Goal: Complete application form

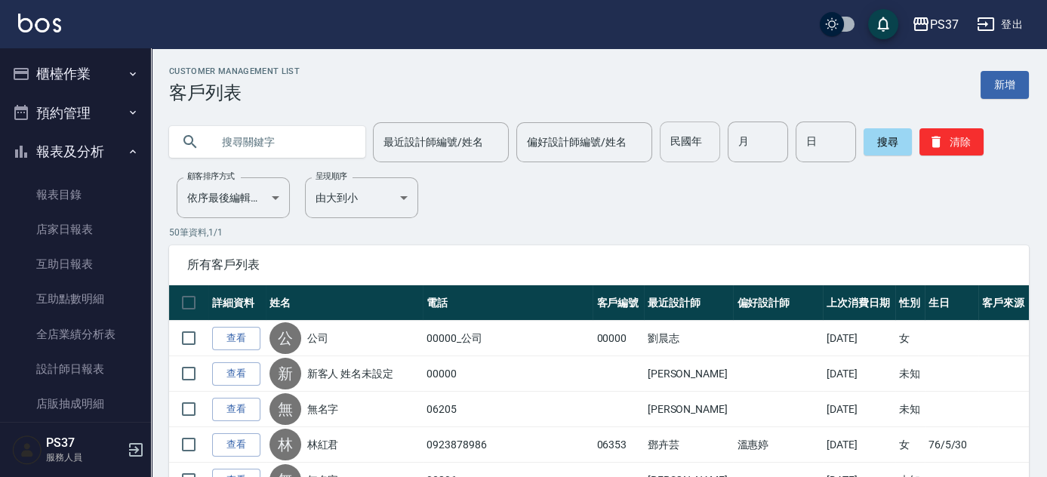
scroll to position [253, 0]
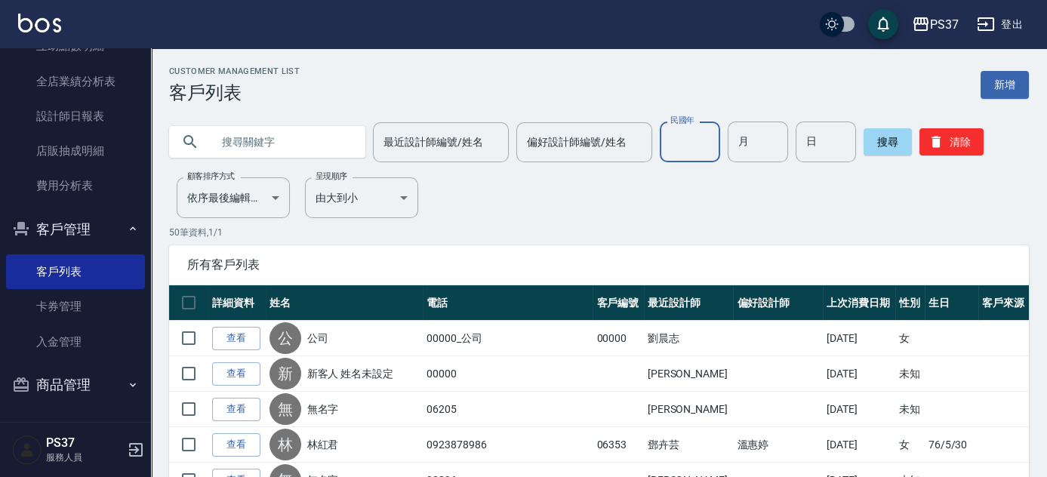
click at [684, 140] on input "民國年" at bounding box center [690, 142] width 60 height 41
type input "82"
type input "08"
type input "07"
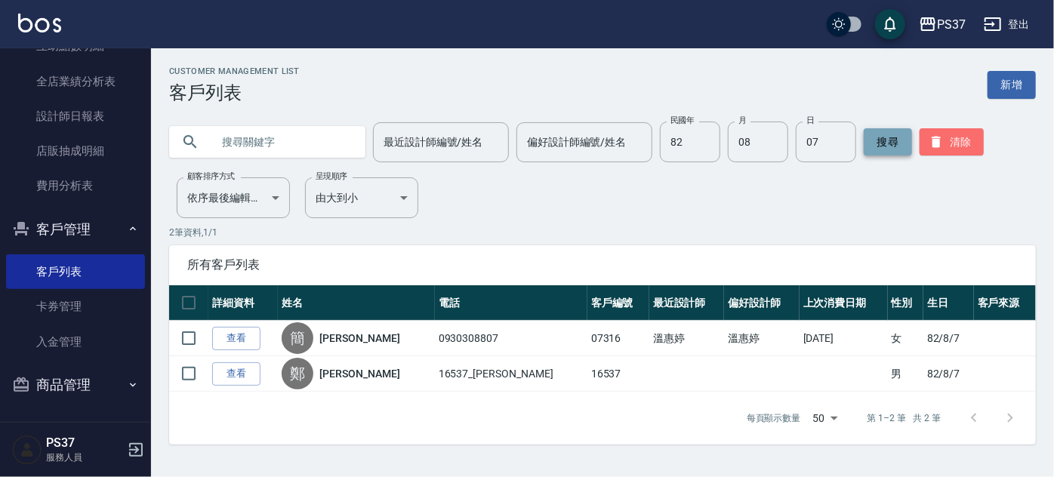
drag, startPoint x: 974, startPoint y: 137, endPoint x: 898, endPoint y: 142, distance: 75.7
click at [974, 136] on button "清除" at bounding box center [951, 141] width 64 height 27
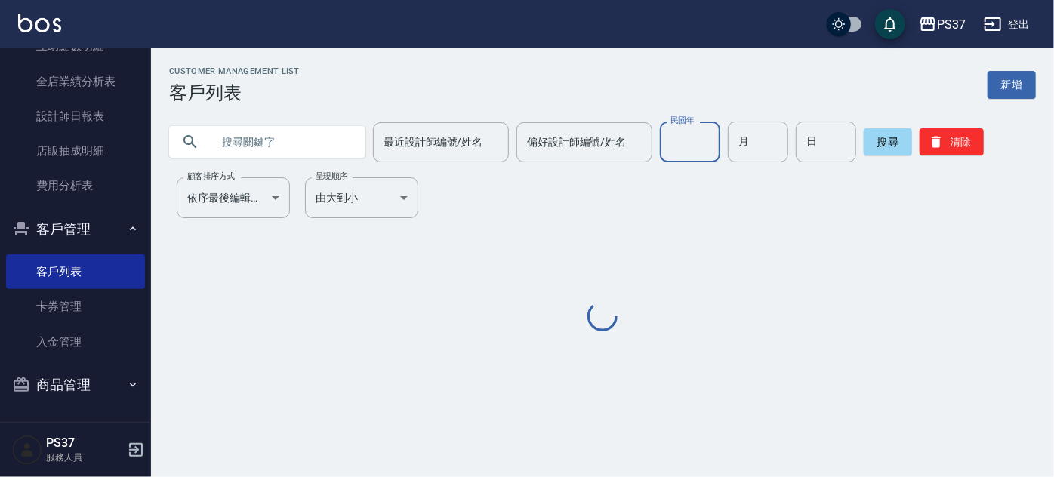
click at [689, 146] on input "民國年" at bounding box center [690, 142] width 60 height 41
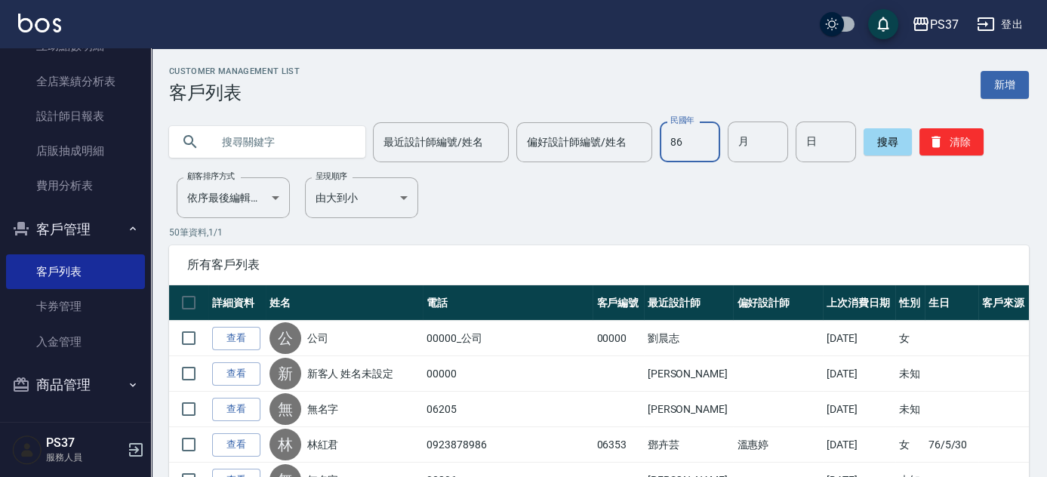
type input "86"
type input "01"
type input "02"
